Goal: Transaction & Acquisition: Purchase product/service

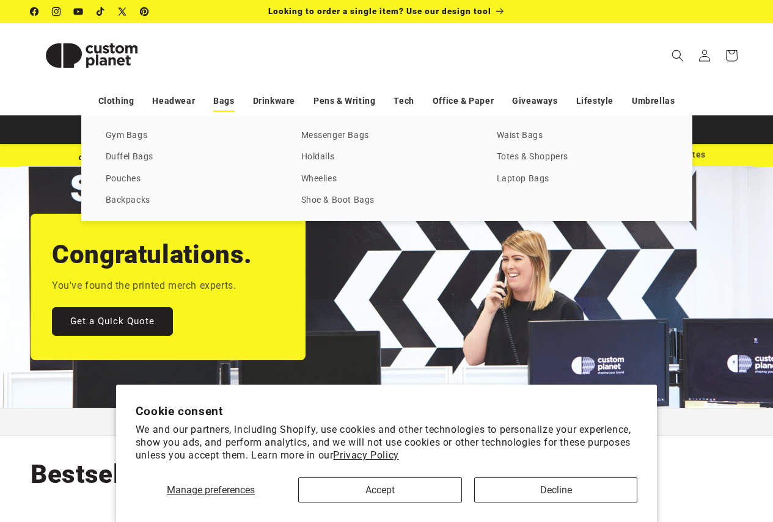
click at [224, 102] on link "Bags" at bounding box center [223, 100] width 21 height 21
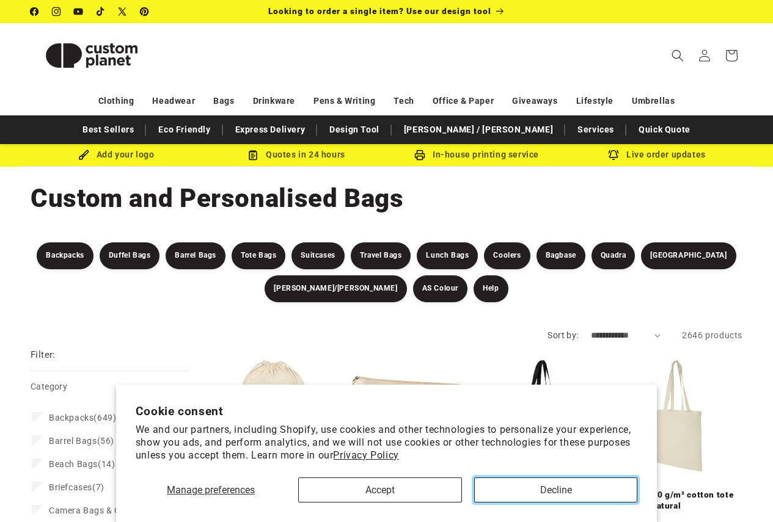
click at [532, 495] on button "Decline" at bounding box center [555, 490] width 163 height 25
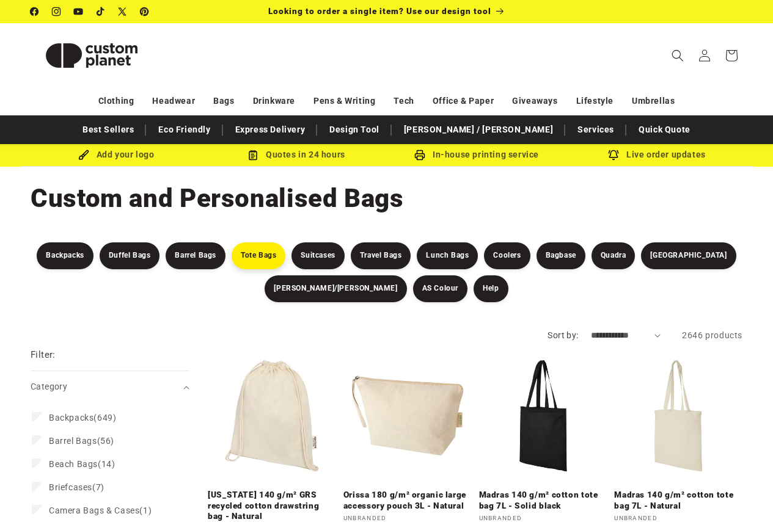
click at [232, 248] on link "Tote Bags" at bounding box center [259, 256] width 54 height 27
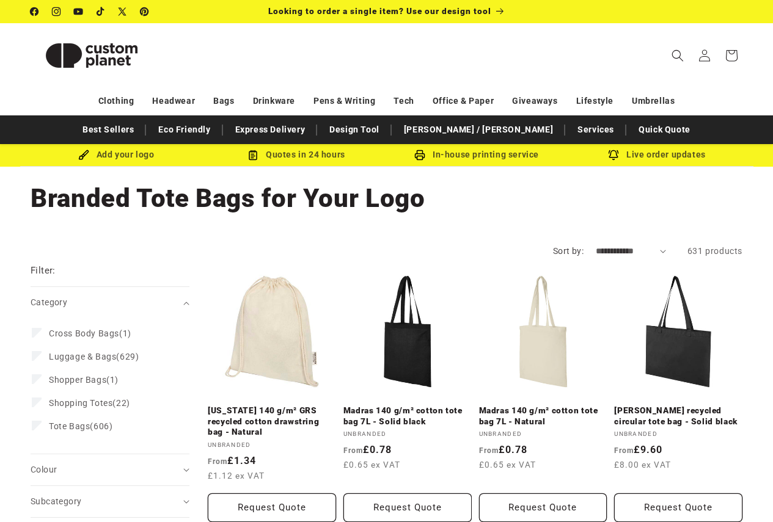
click at [602, 253] on select "**********" at bounding box center [631, 251] width 70 height 13
select select "**********"
click at [596, 245] on select "**********" at bounding box center [631, 251] width 70 height 13
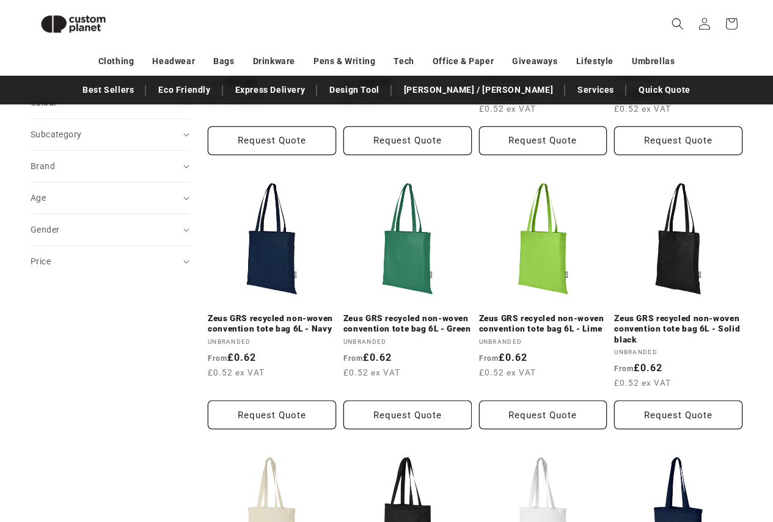
scroll to position [106, 0]
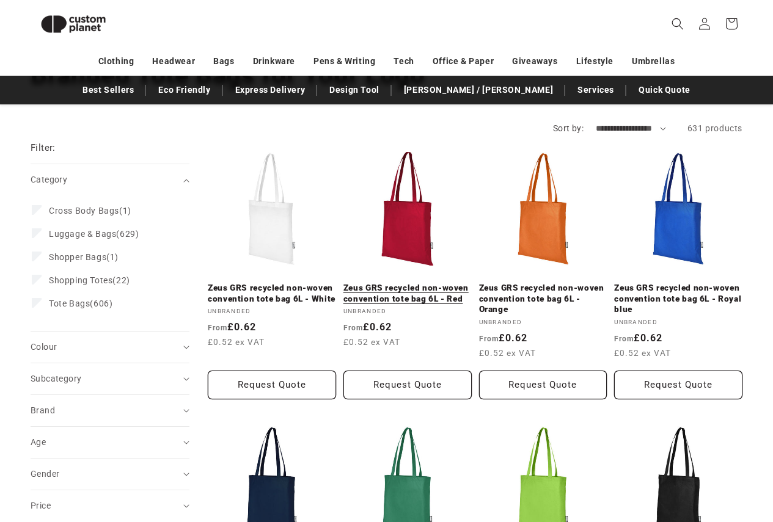
click at [396, 297] on link "Zeus GRS recycled non-woven convention tote bag 6L - Red" at bounding box center [407, 293] width 128 height 21
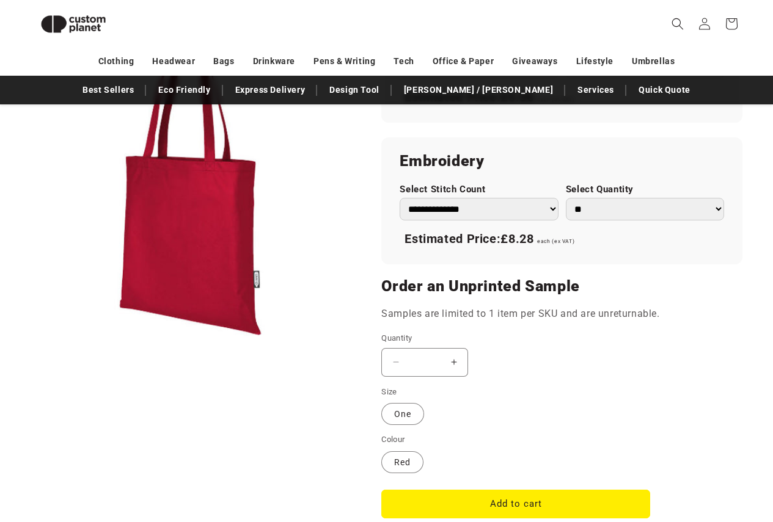
scroll to position [839, 0]
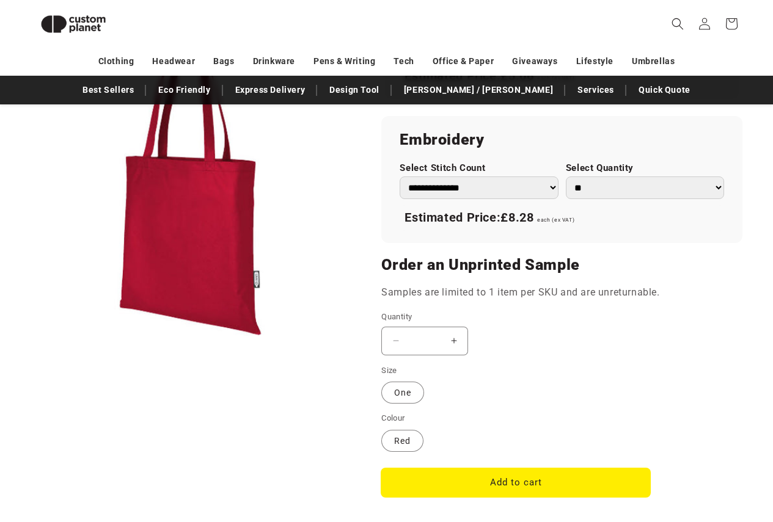
drag, startPoint x: 502, startPoint y: 479, endPoint x: 508, endPoint y: 447, distance: 32.2
click at [503, 479] on button "Add to cart" at bounding box center [515, 483] width 269 height 29
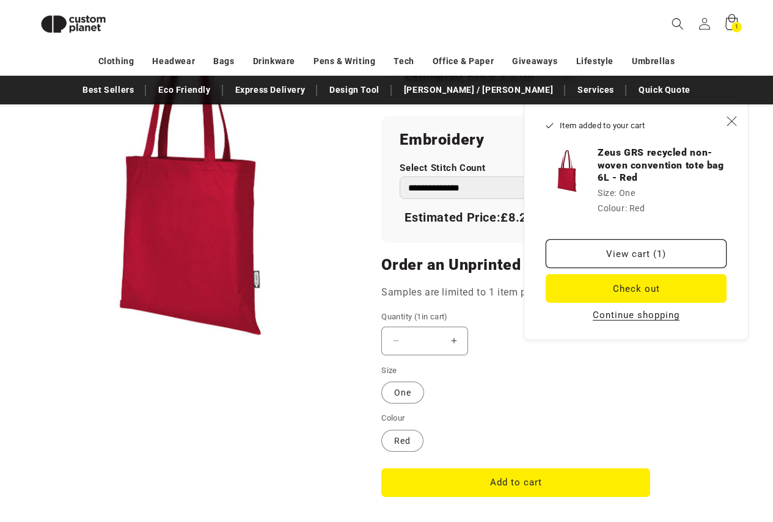
click at [730, 26] on icon at bounding box center [731, 23] width 29 height 29
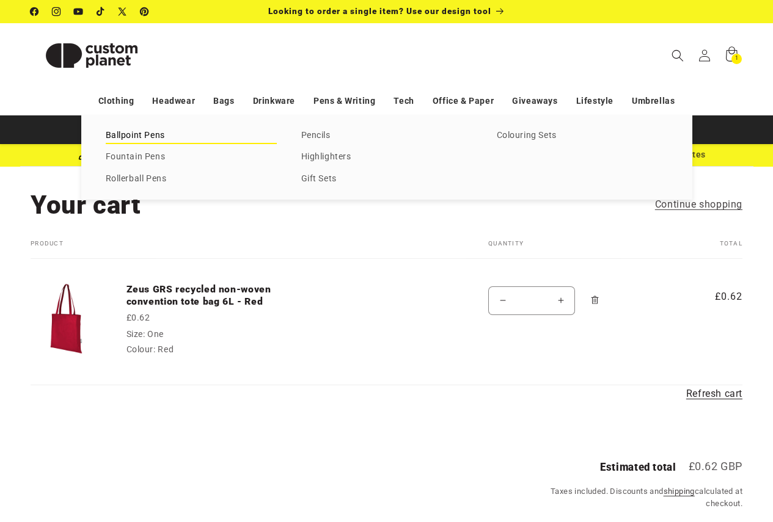
click at [147, 130] on link "Ballpoint Pens" at bounding box center [191, 136] width 171 height 16
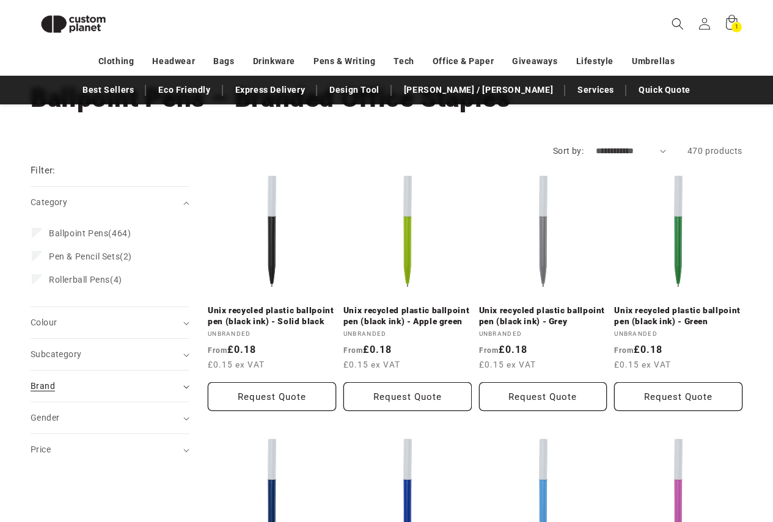
scroll to position [103, 0]
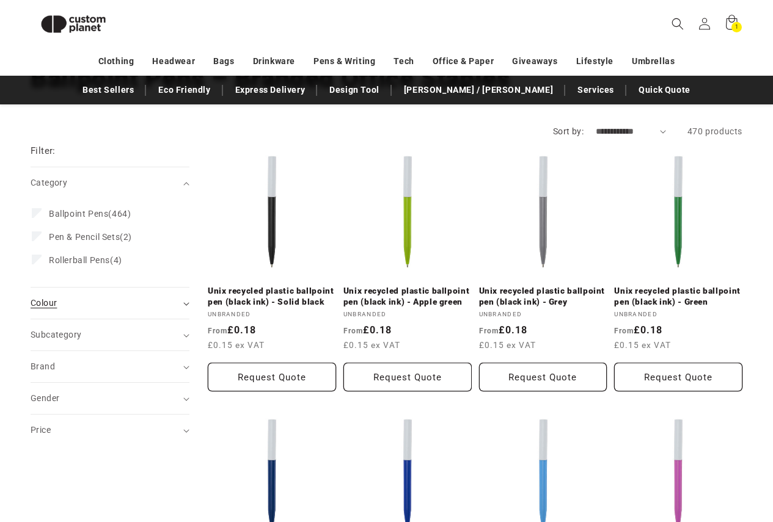
click at [59, 306] on div "Colour (0)" at bounding box center [105, 303] width 148 height 13
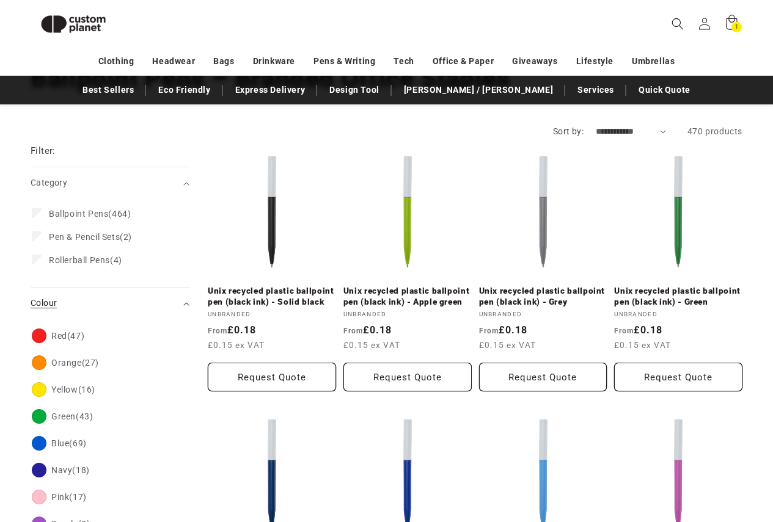
click at [39, 302] on span "Colour (0)" at bounding box center [44, 303] width 26 height 10
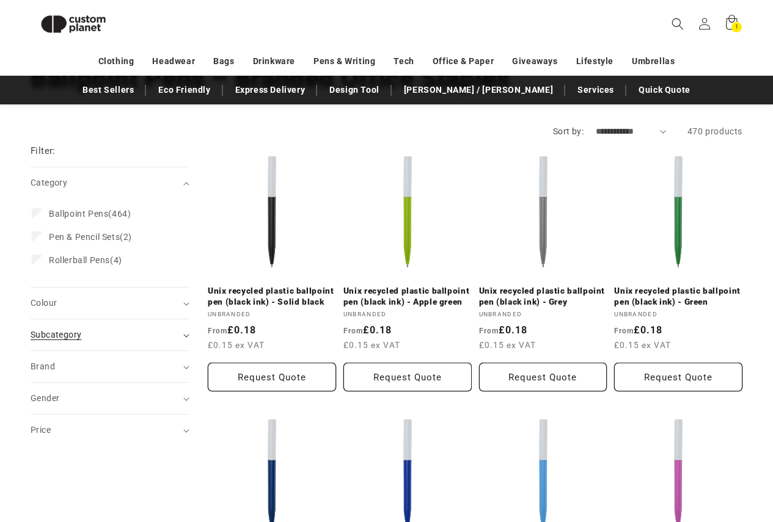
click at [59, 335] on span "Subcategory (0)" at bounding box center [56, 335] width 51 height 10
click at [47, 412] on span "Brand (0)" at bounding box center [43, 409] width 24 height 10
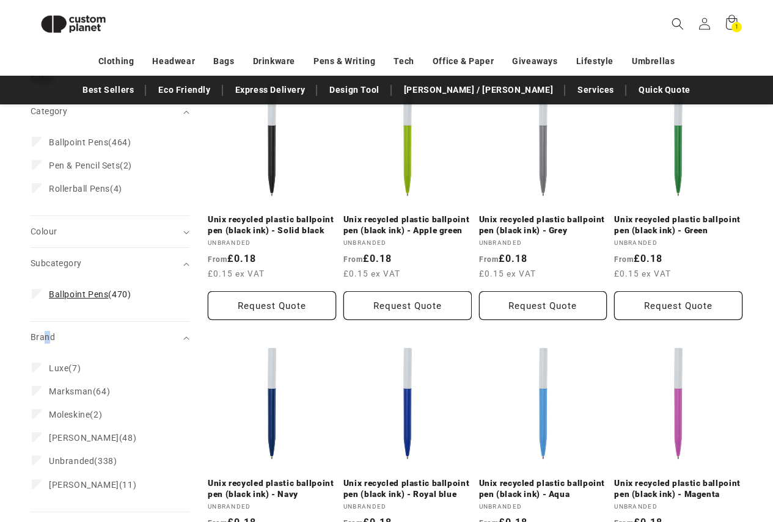
scroll to position [286, 0]
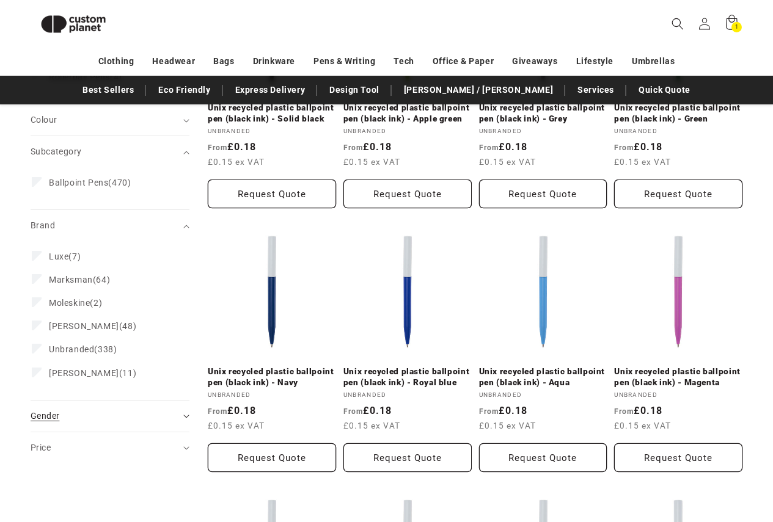
click at [43, 415] on span "Gender (0)" at bounding box center [45, 416] width 29 height 10
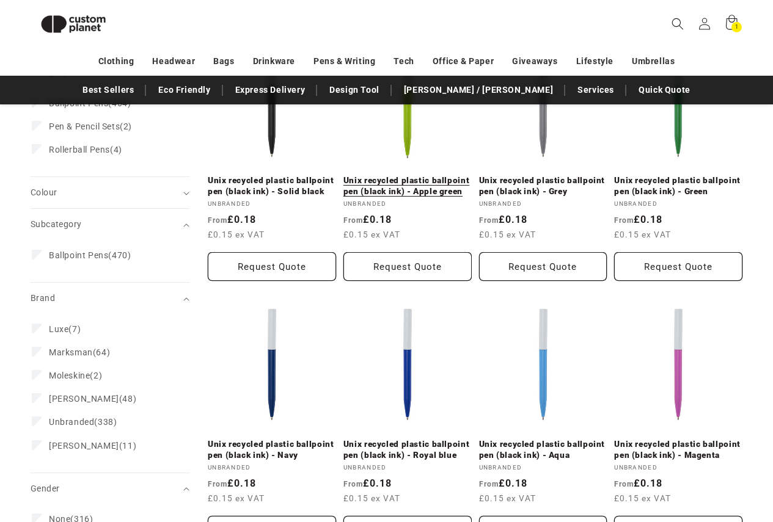
scroll to position [225, 0]
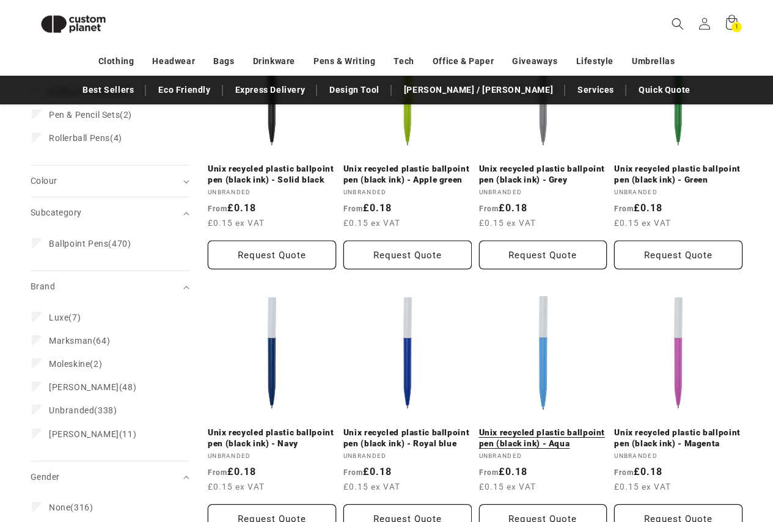
click at [528, 432] on link "Unix recycled plastic ballpoint pen (black ink) - Aqua" at bounding box center [543, 438] width 128 height 21
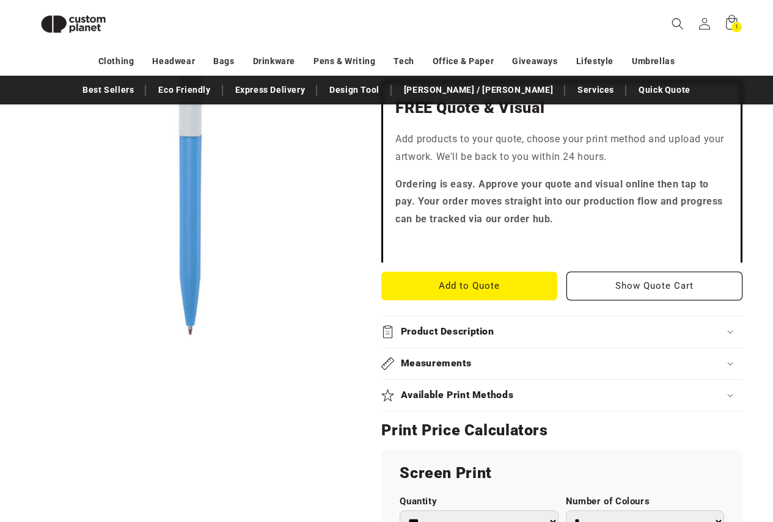
scroll to position [411, 0]
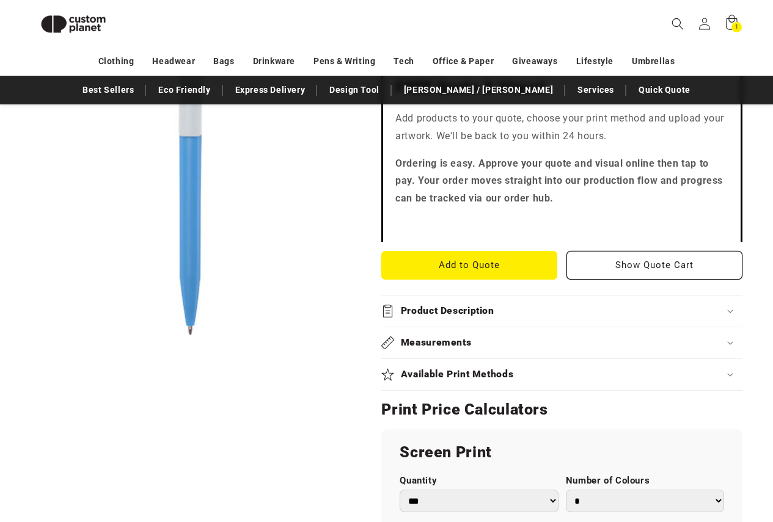
click at [454, 368] on h2 "Available Print Methods" at bounding box center [457, 374] width 113 height 13
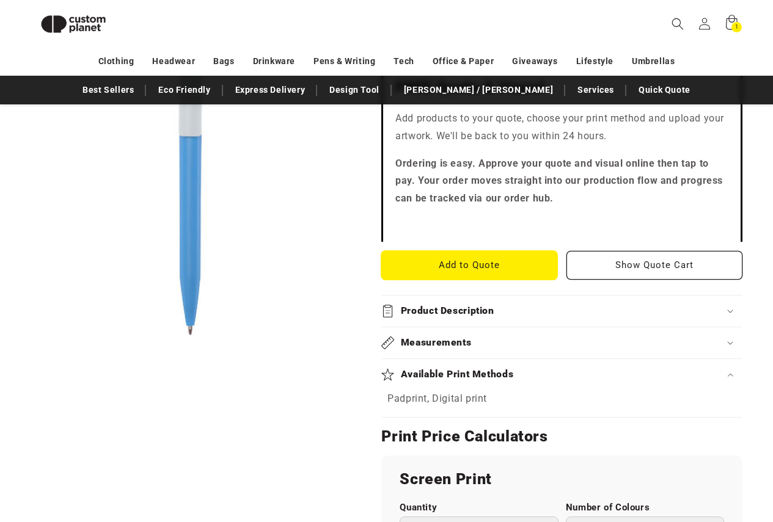
click at [464, 251] on button "Add to Quote" at bounding box center [469, 265] width 176 height 29
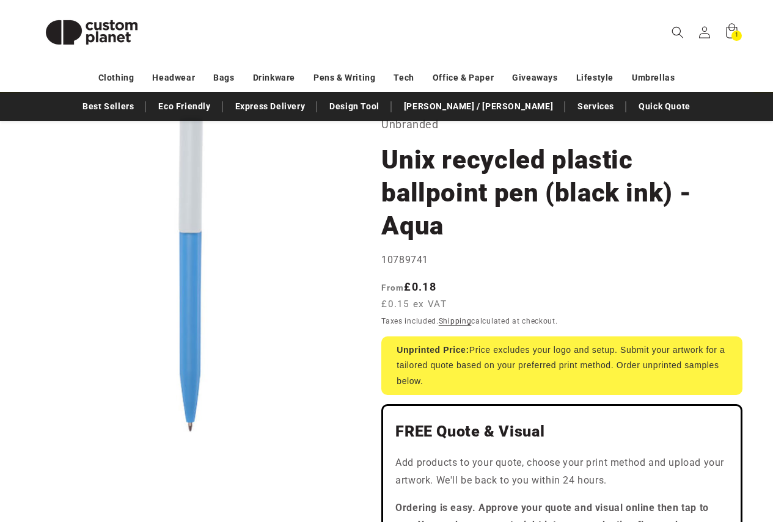
scroll to position [0, 0]
